Goal: Transaction & Acquisition: Obtain resource

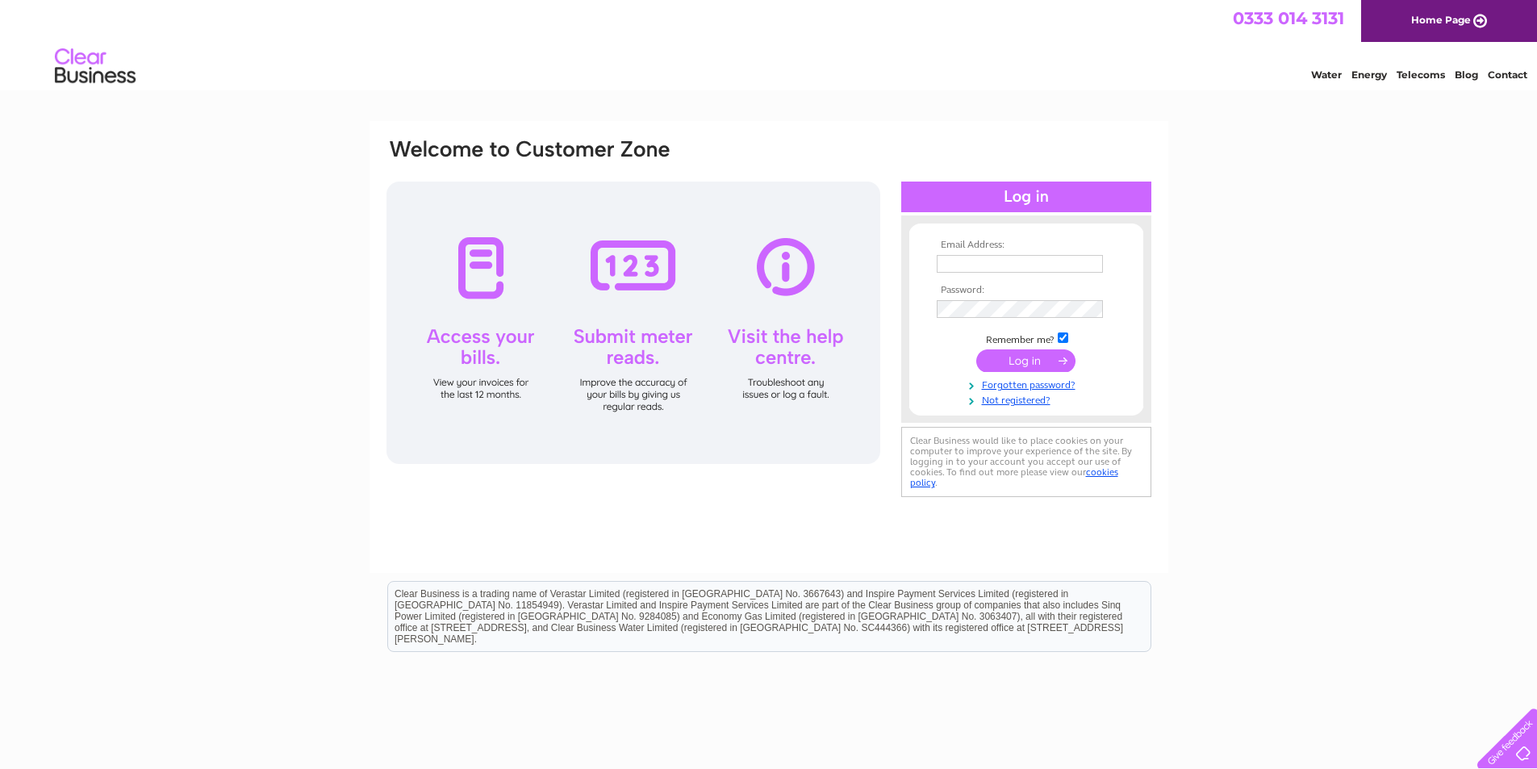
type input "johnrosschemist@gmail.com"
click at [1049, 363] on input "submit" at bounding box center [1025, 360] width 99 height 23
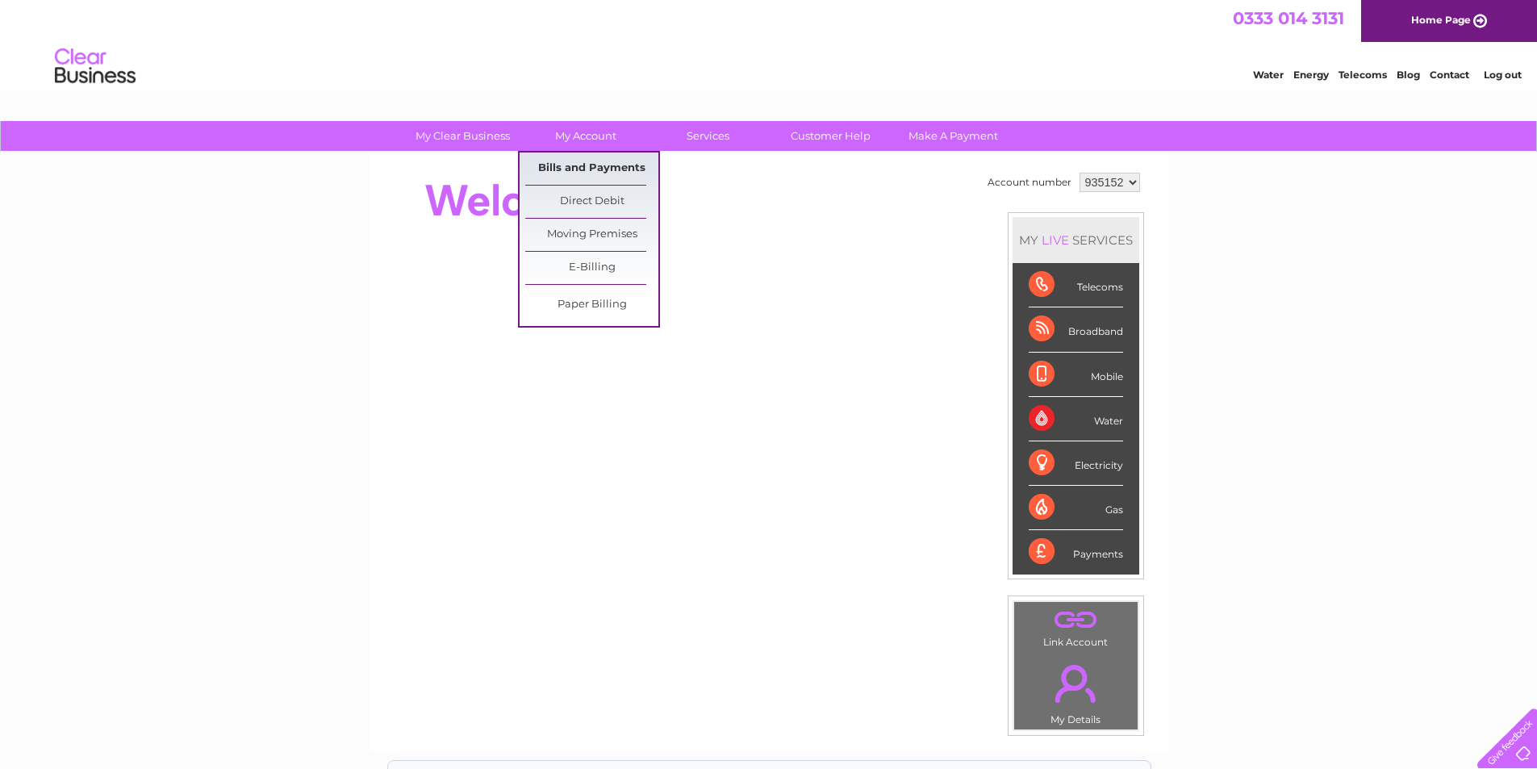
click at [600, 173] on link "Bills and Payments" at bounding box center [591, 168] width 133 height 32
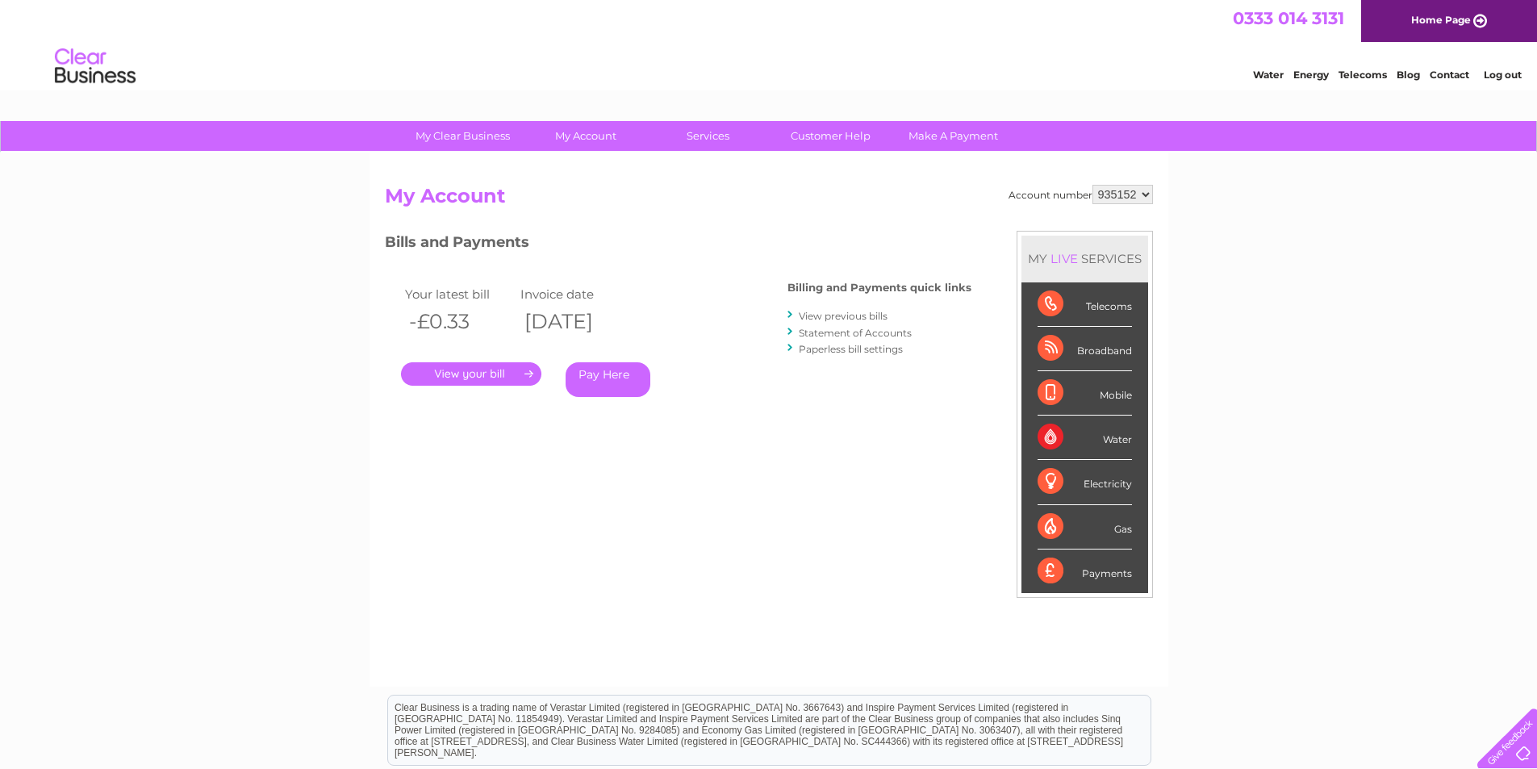
click at [1134, 190] on select "935152 935153 935234 938502" at bounding box center [1122, 194] width 61 height 19
select select "935153"
click at [1092, 185] on select "935152 935153 935234 938502" at bounding box center [1122, 194] width 61 height 19
click at [503, 376] on link "." at bounding box center [471, 373] width 140 height 23
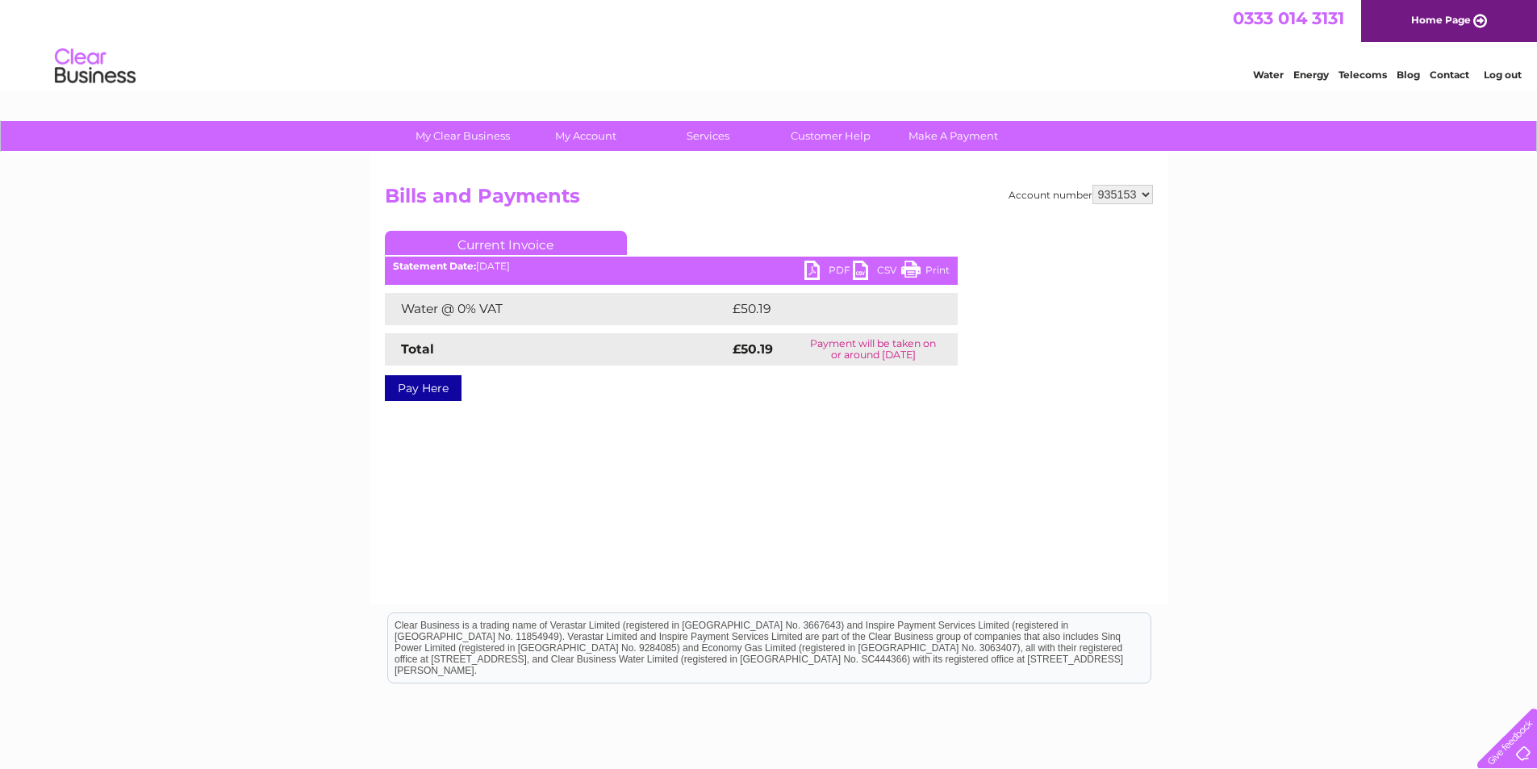
click at [815, 273] on link "PDF" at bounding box center [828, 272] width 48 height 23
